Goal: Transaction & Acquisition: Purchase product/service

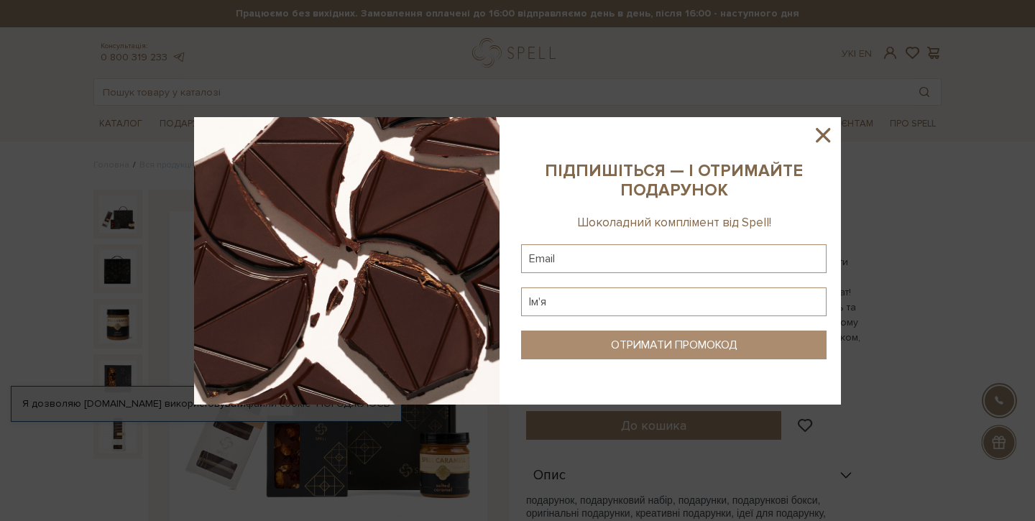
click at [825, 138] on icon at bounding box center [823, 135] width 14 height 14
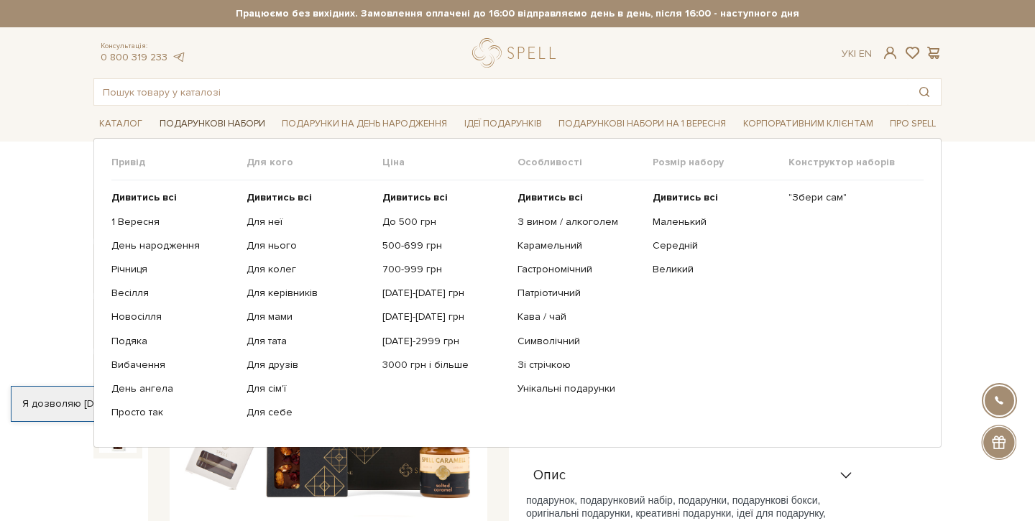
click at [229, 123] on link "Подарункові набори" at bounding box center [212, 124] width 117 height 22
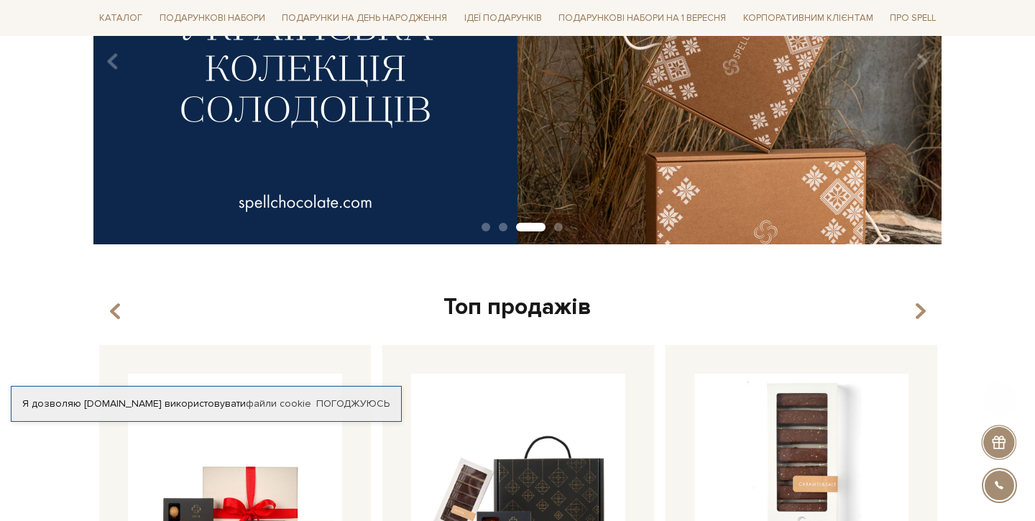
scroll to position [581, 0]
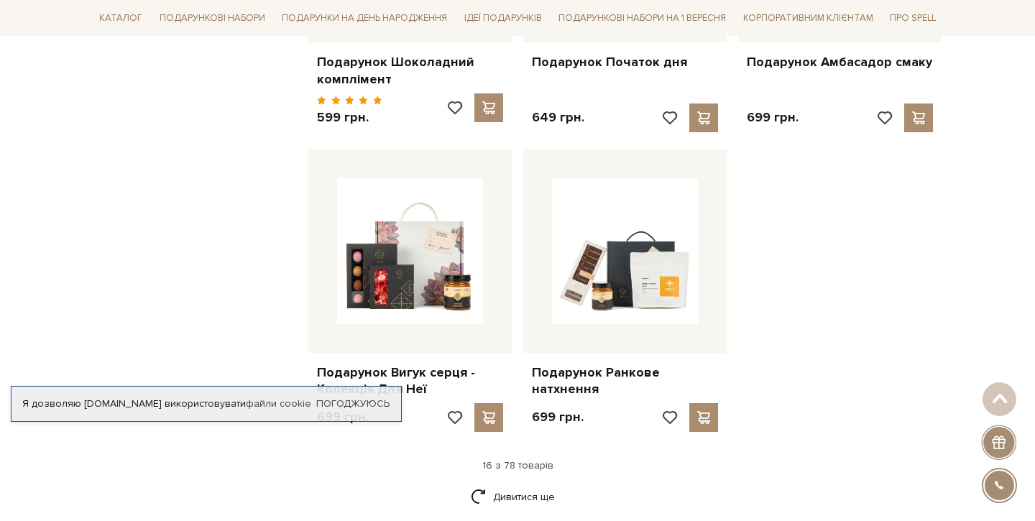
scroll to position [1705, 0]
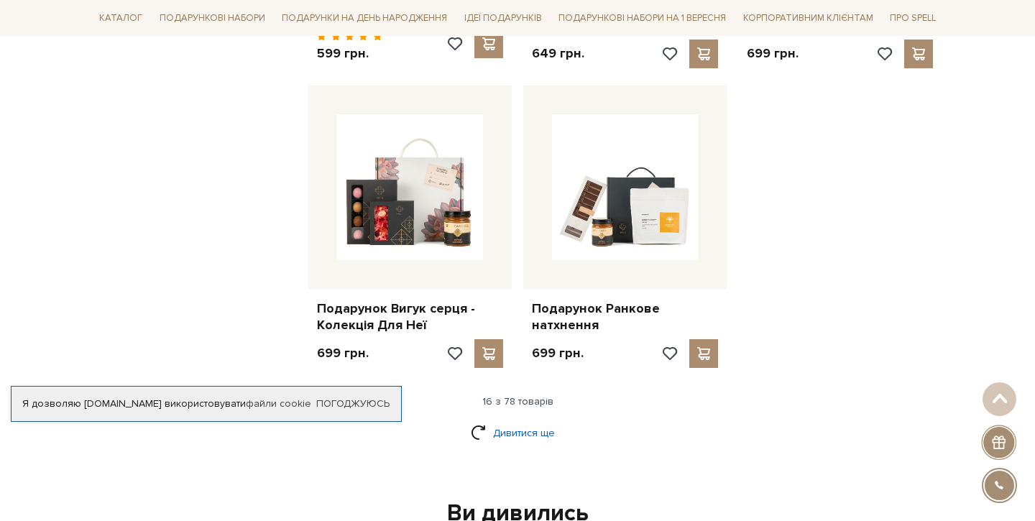
click at [504, 424] on link "Дивитися ще" at bounding box center [517, 432] width 93 height 25
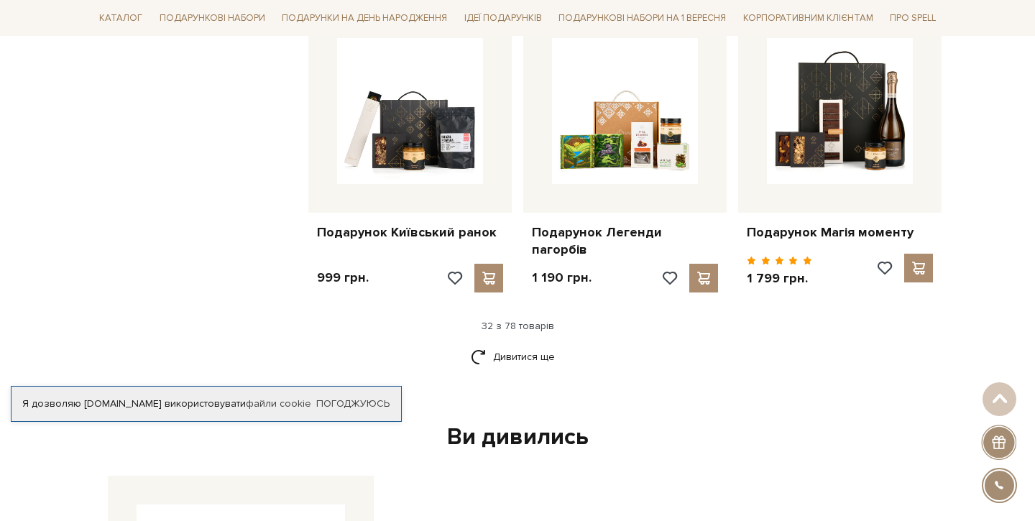
scroll to position [3315, 0]
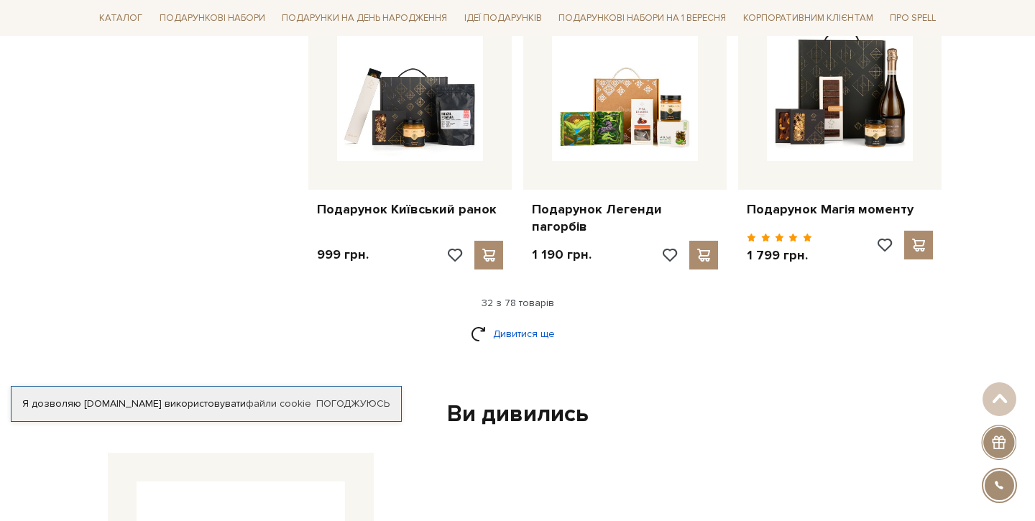
click at [500, 321] on link "Дивитися ще" at bounding box center [517, 333] width 93 height 25
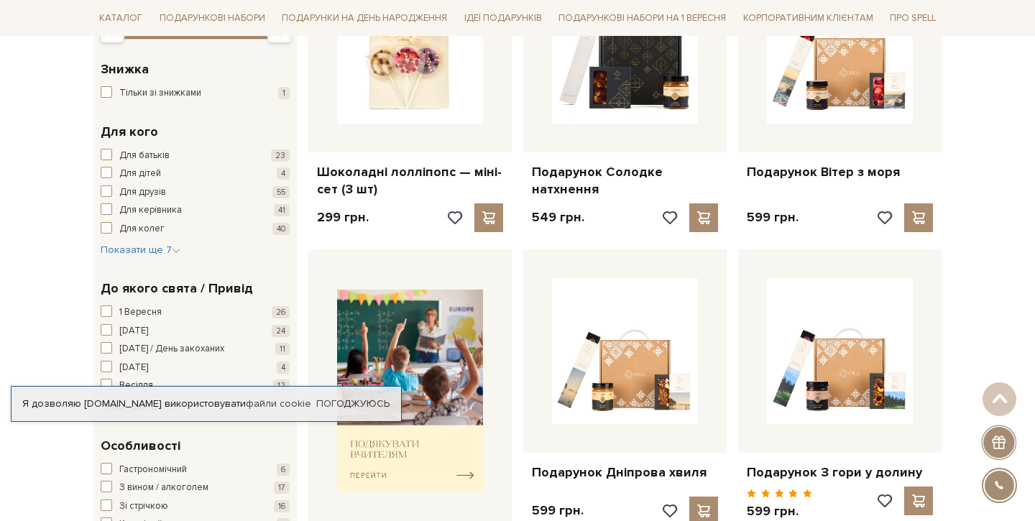
scroll to position [291, 0]
